Goal: Navigation & Orientation: Go to known website

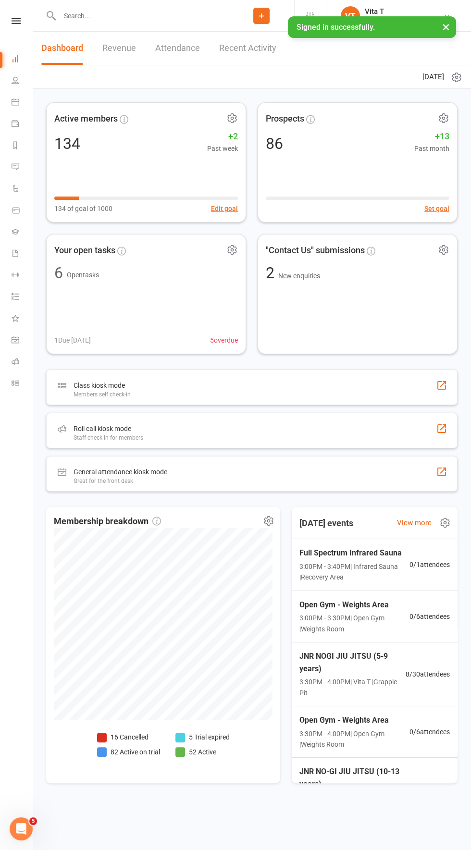
click at [396, 674] on div "JNR NOGI JIU JITSU (5-9 years) 3:30PM - 4:00PM | Vita T | Grapple Pit" at bounding box center [352, 674] width 106 height 48
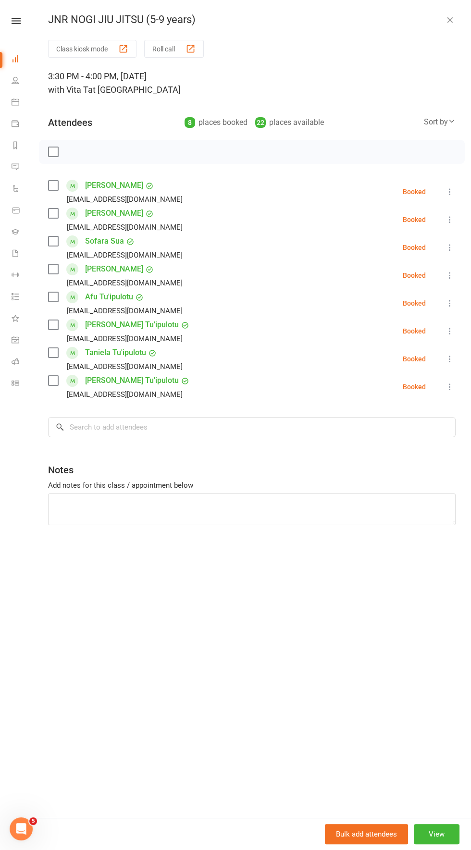
click at [449, 19] on icon "button" at bounding box center [450, 20] width 10 height 10
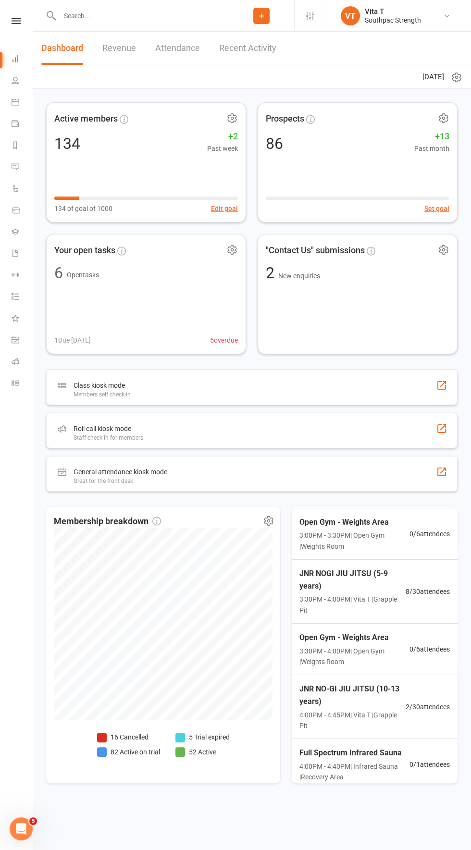
scroll to position [81, 0]
click at [309, 13] on icon at bounding box center [310, 16] width 8 height 8
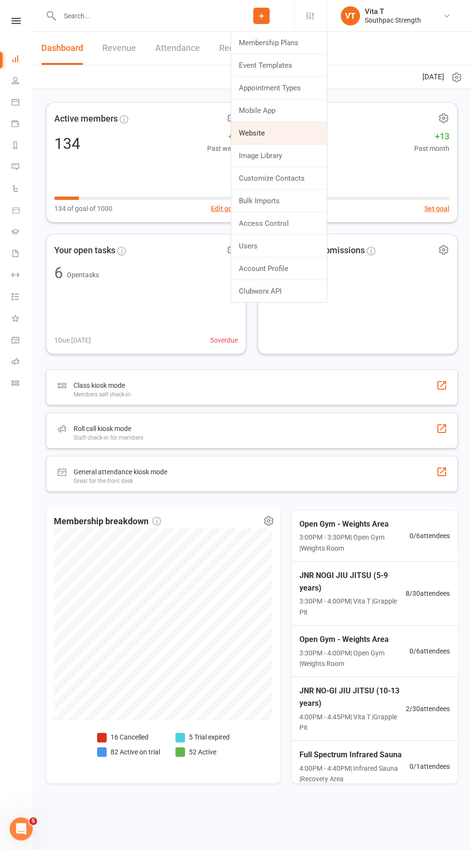
click at [247, 136] on link "Website" at bounding box center [279, 133] width 96 height 22
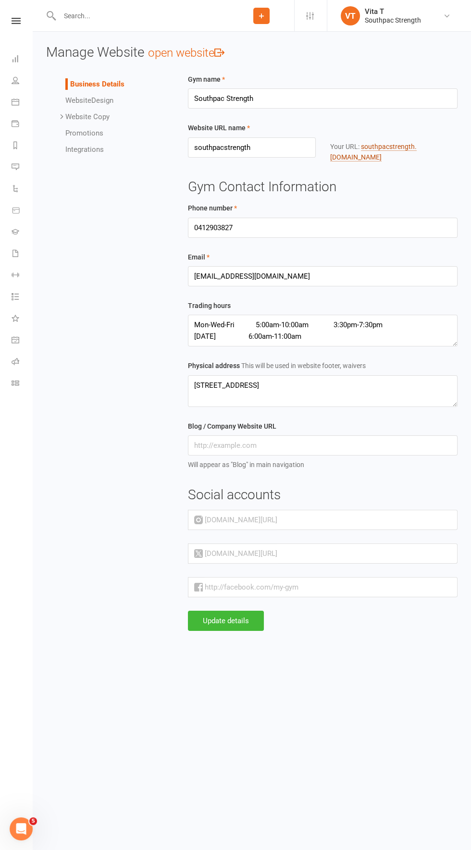
click at [402, 146] on link "southpacstrength .[DOMAIN_NAME]" at bounding box center [373, 152] width 86 height 19
